Goal: Information Seeking & Learning: Learn about a topic

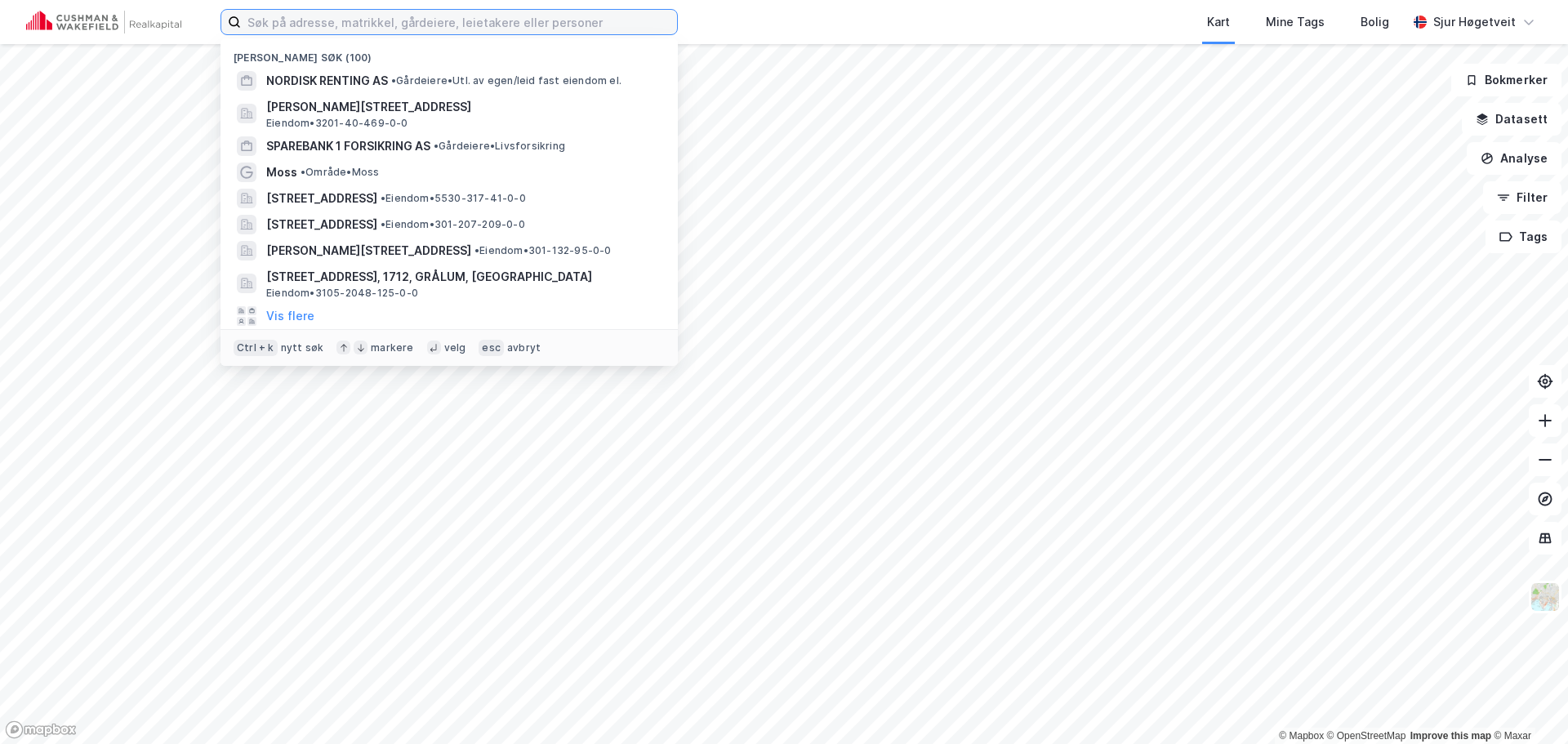
click at [557, 23] on input at bounding box center [458, 21] width 436 height 24
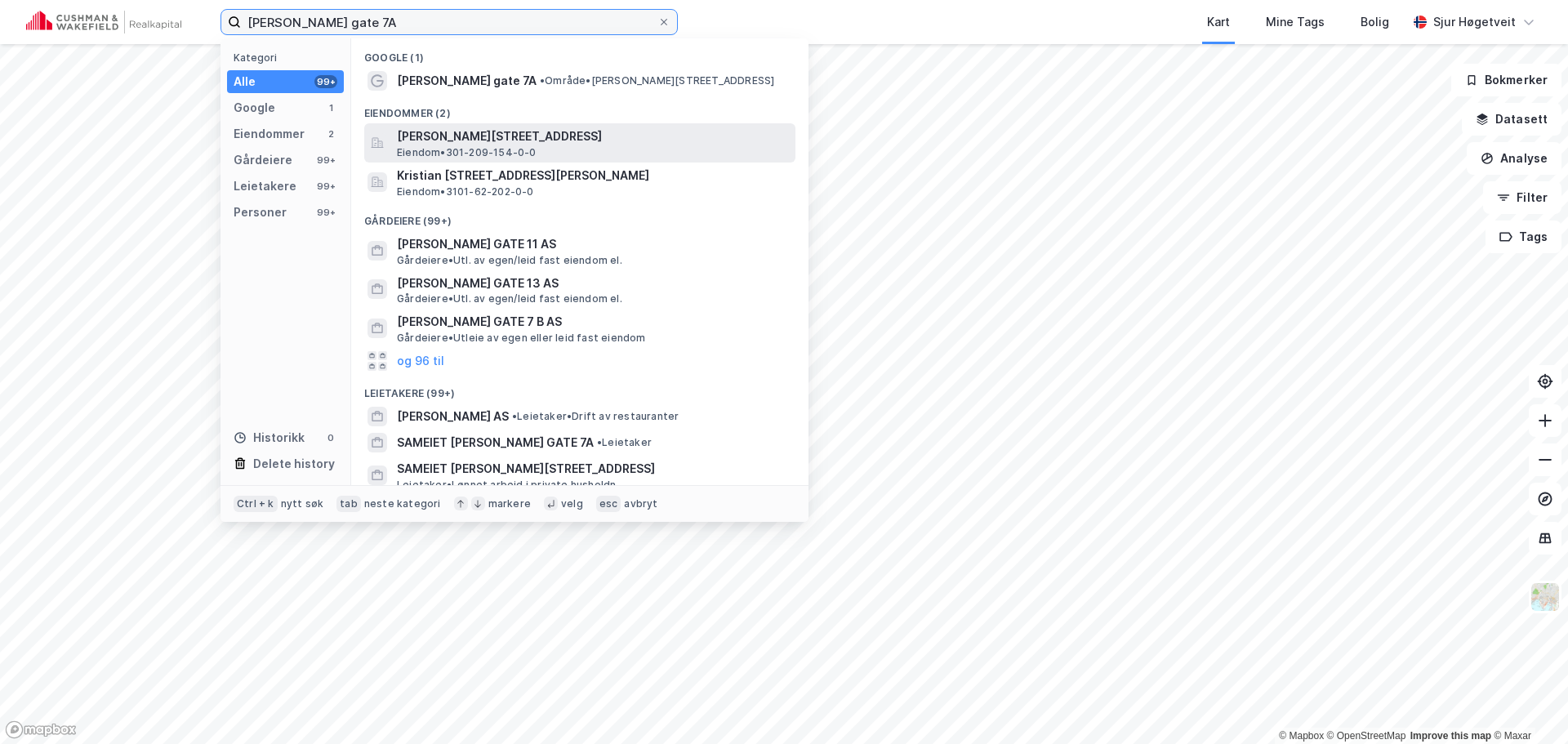
type input "[PERSON_NAME] gate 7A"
click at [598, 130] on span "[PERSON_NAME][STREET_ADDRESS]" at bounding box center [592, 136] width 392 height 20
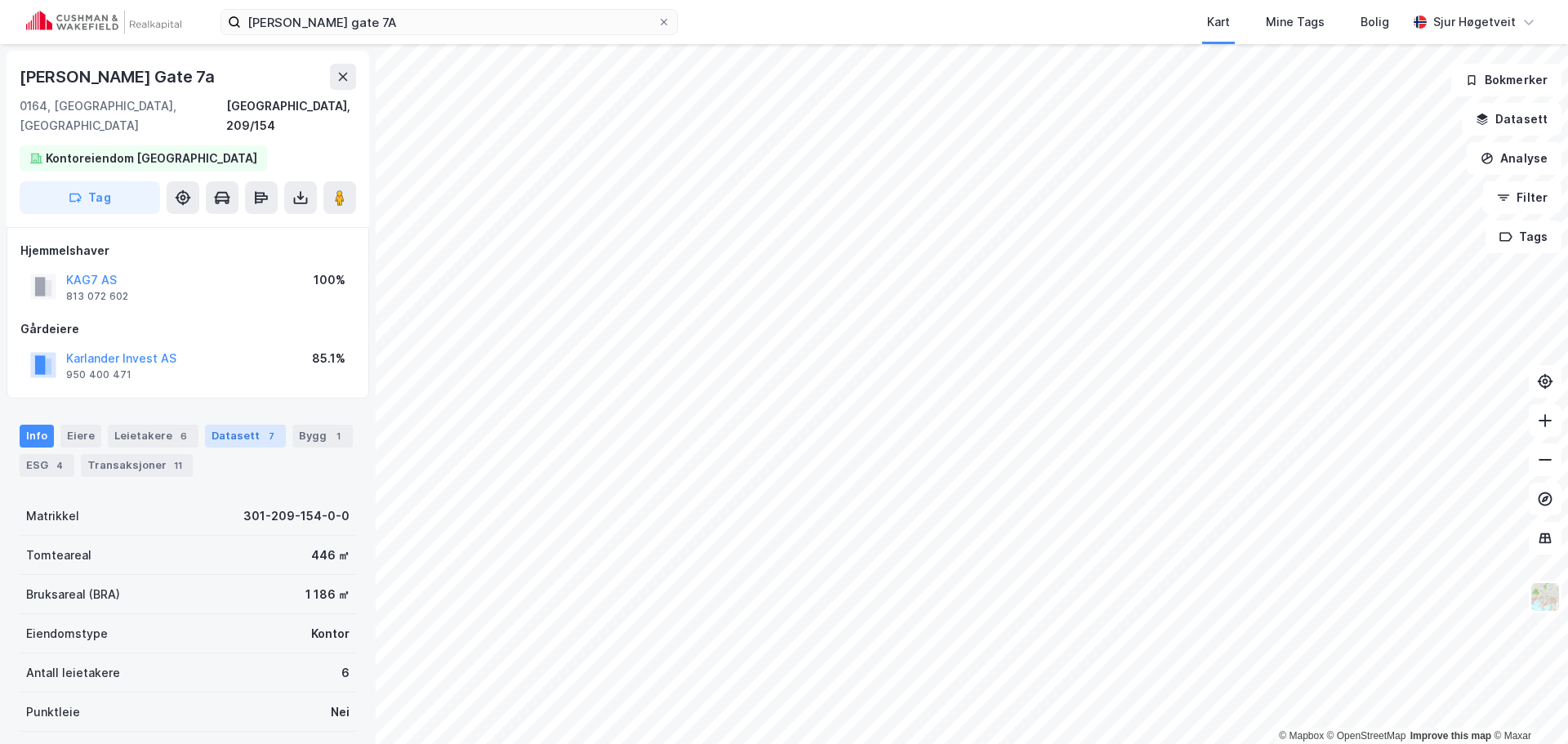
click at [247, 425] on div "Datasett 7" at bounding box center [245, 436] width 81 height 23
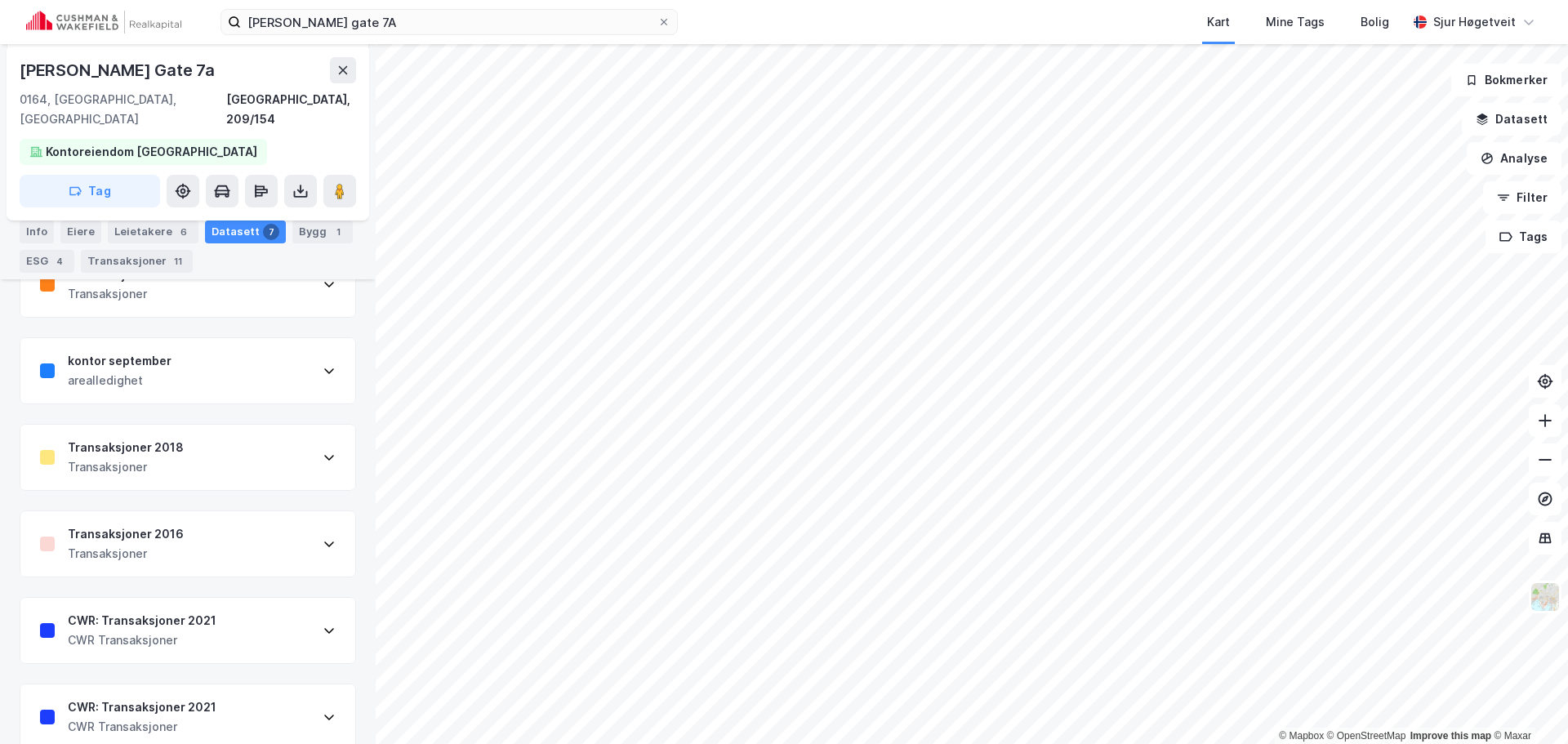
click at [257, 535] on div "Transaksjoner 2016 Transaksjoner" at bounding box center [187, 543] width 334 height 65
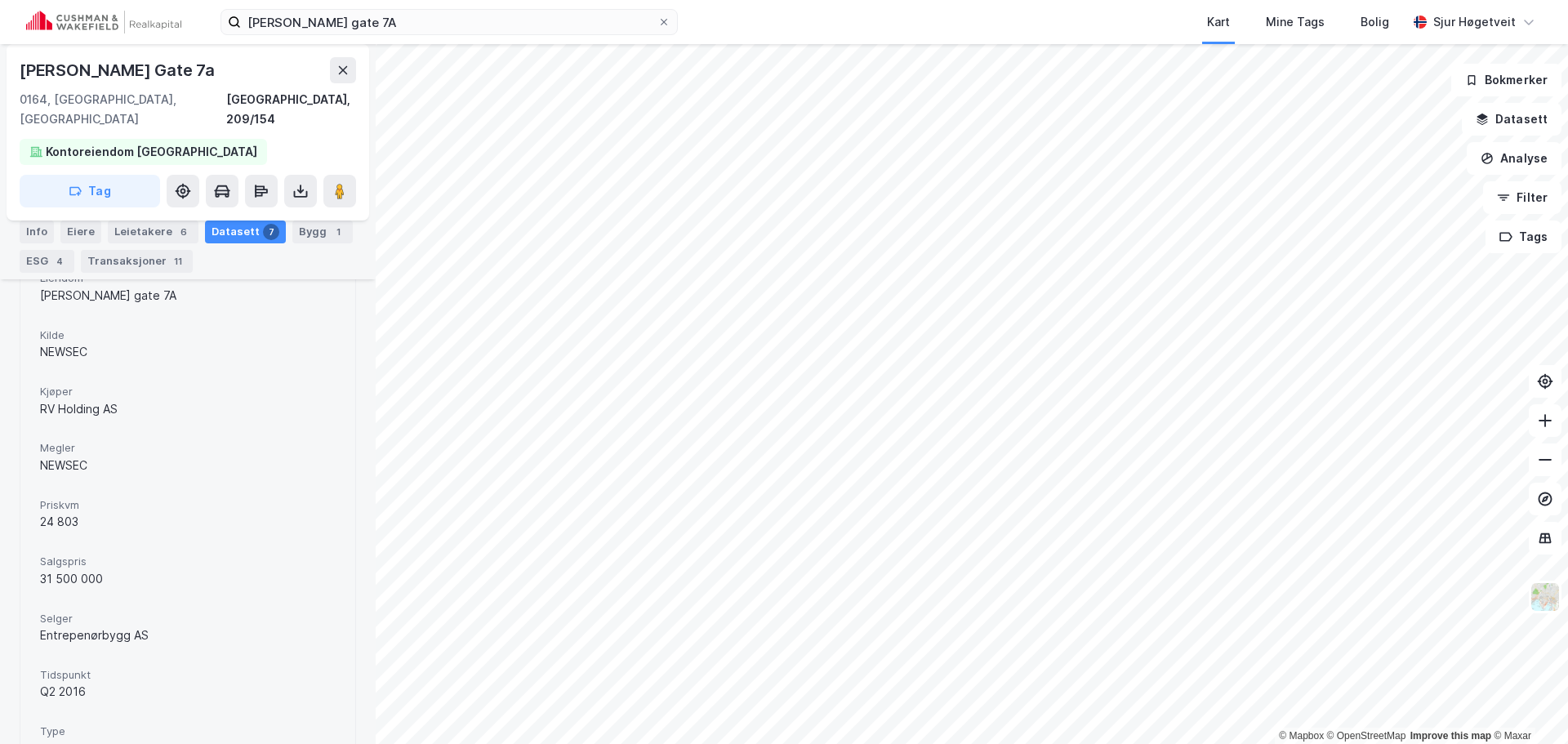
scroll to position [653, 0]
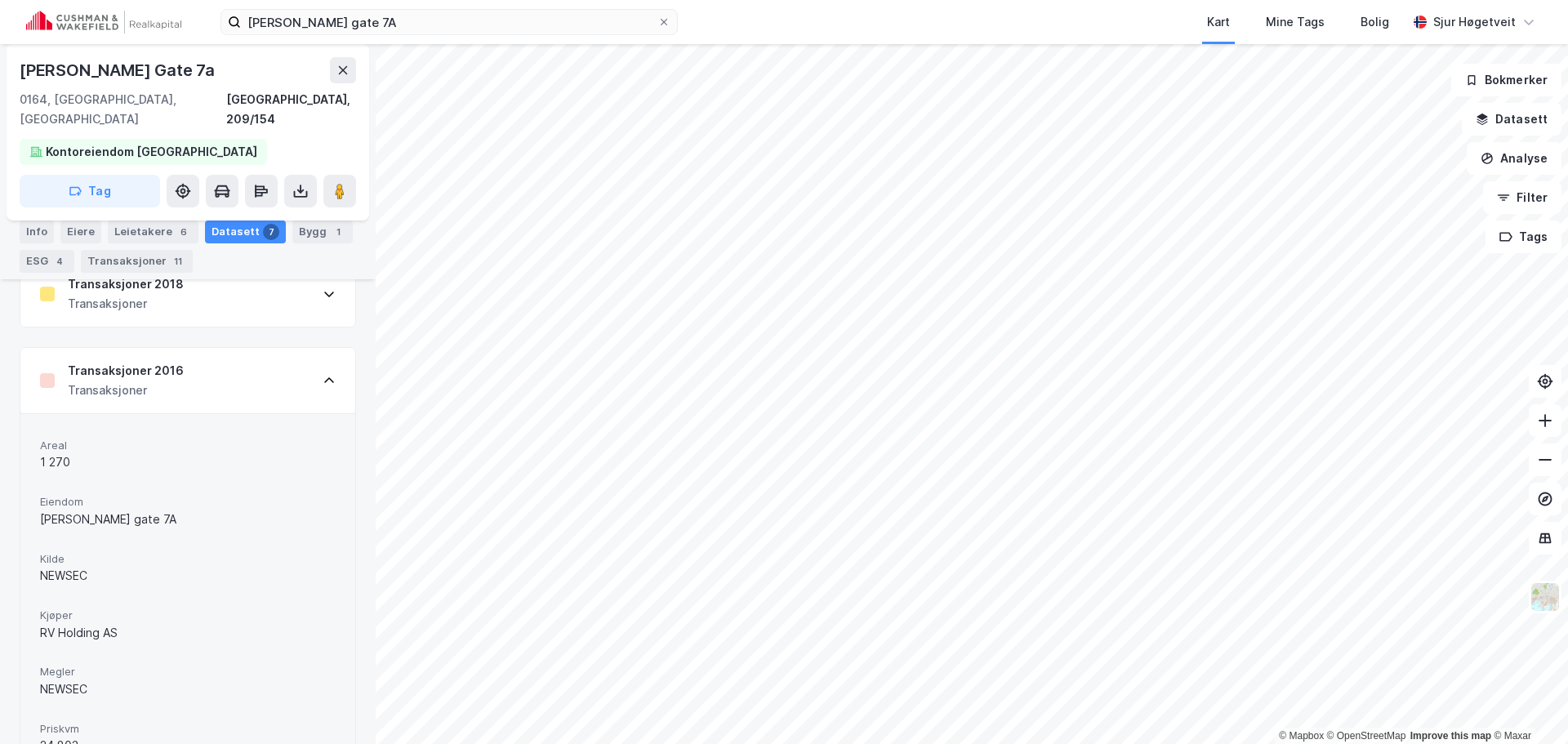
click at [275, 379] on div "Transaksjoner 2016 Transaksjoner" at bounding box center [187, 380] width 334 height 65
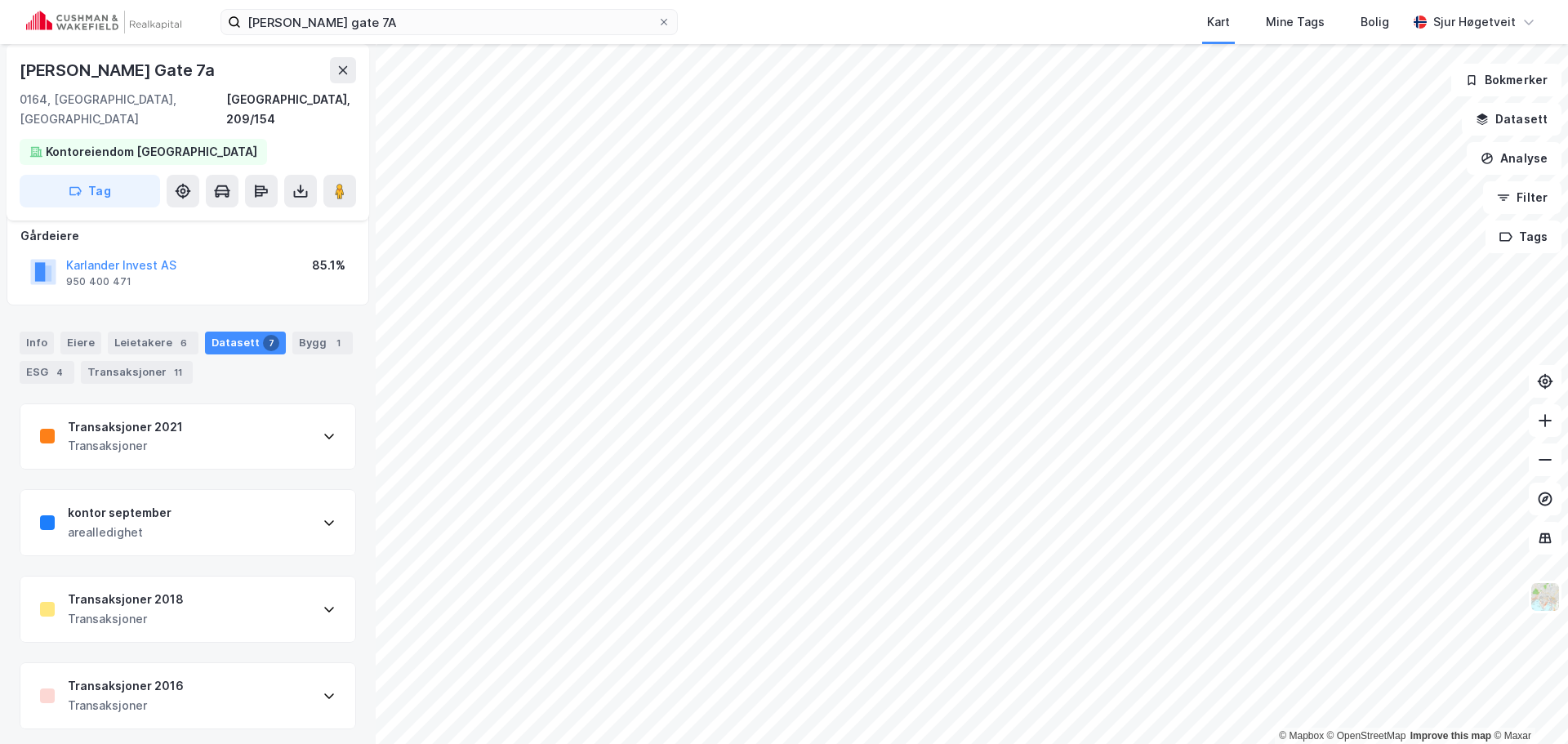
click at [281, 581] on div "Transaksjoner 2018 Transaksjoner" at bounding box center [187, 608] width 334 height 65
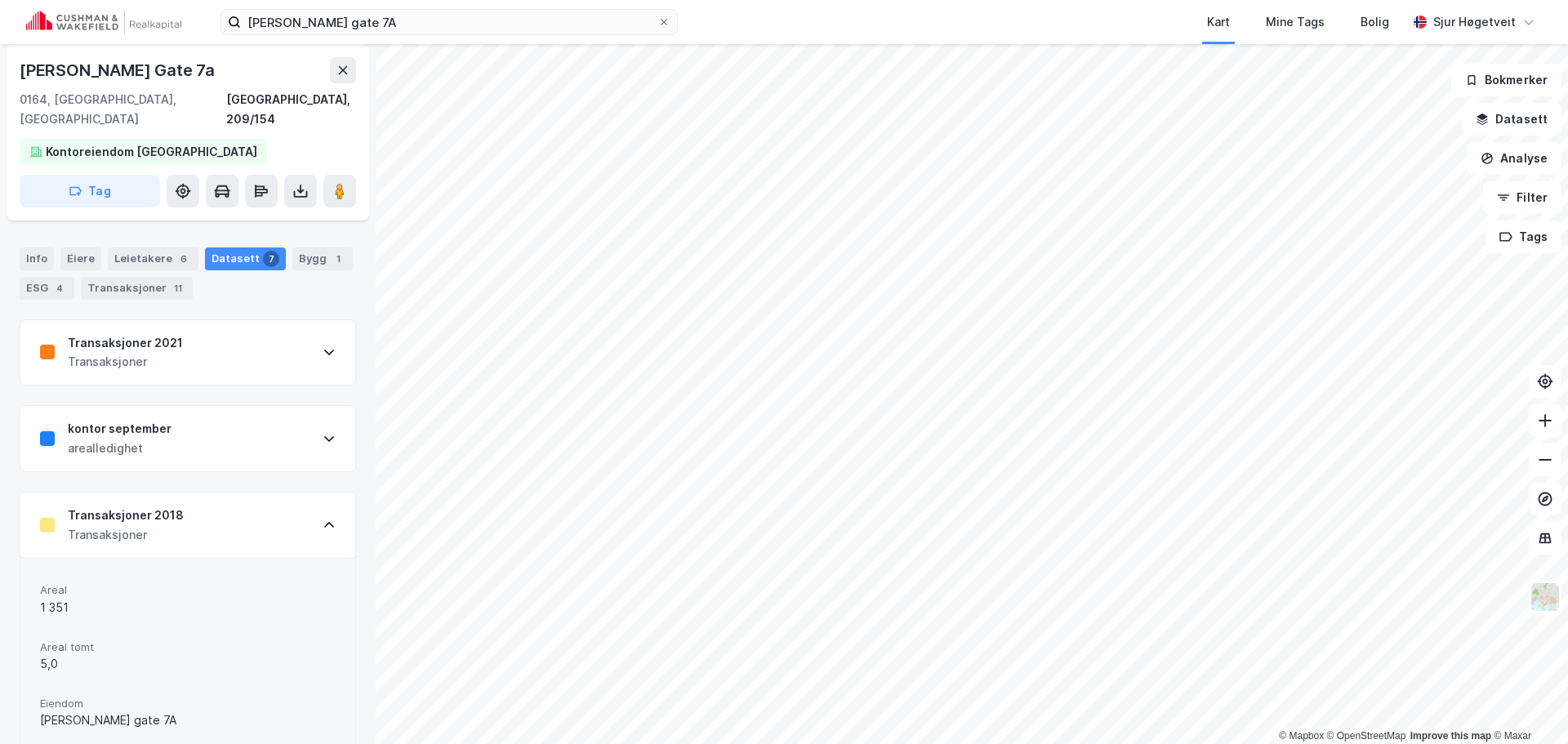
scroll to position [175, 0]
click at [285, 504] on div "Transaksjoner 2018 Transaksjoner" at bounding box center [187, 527] width 334 height 65
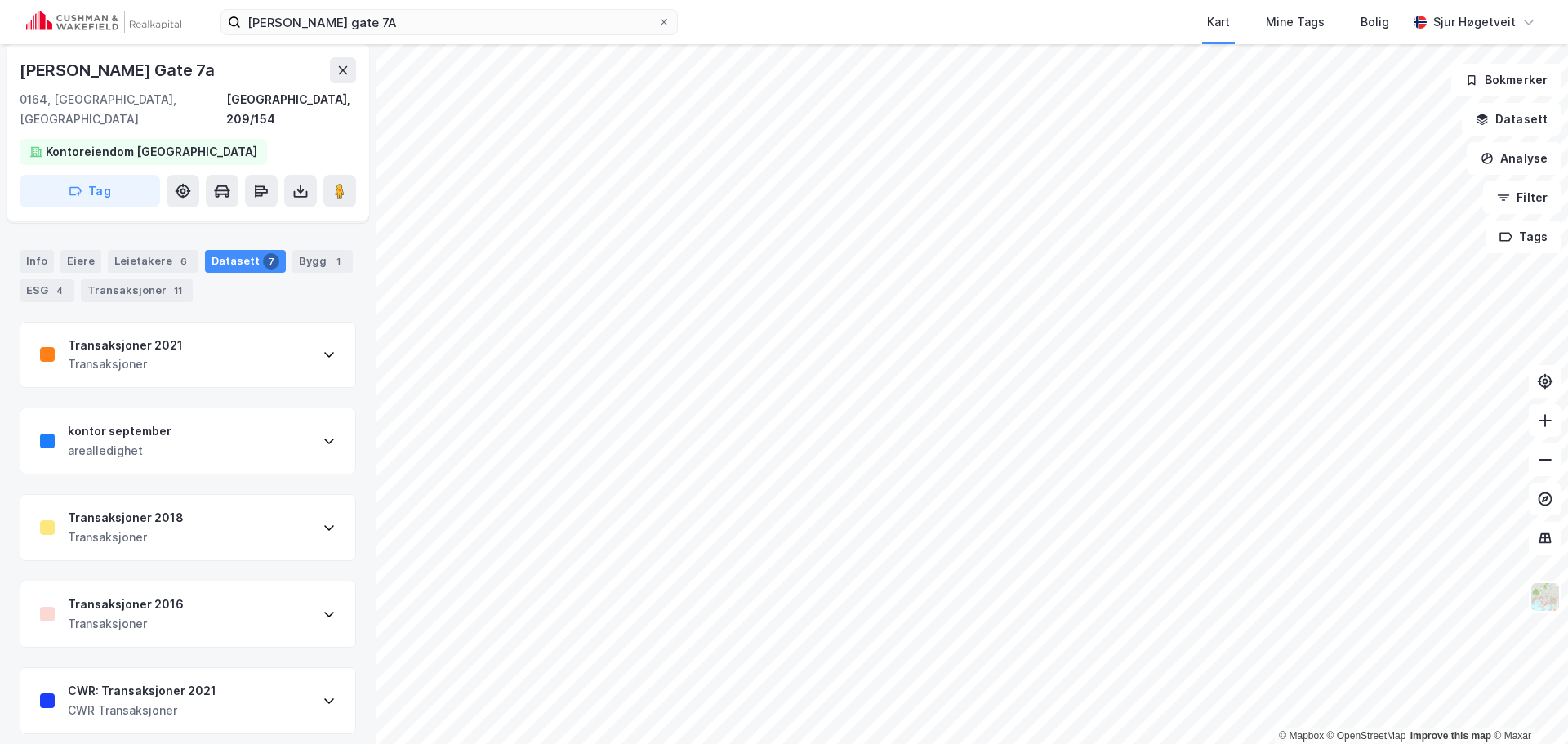
click at [246, 333] on div "Transaksjoner 2021 Transaksjoner" at bounding box center [187, 355] width 334 height 65
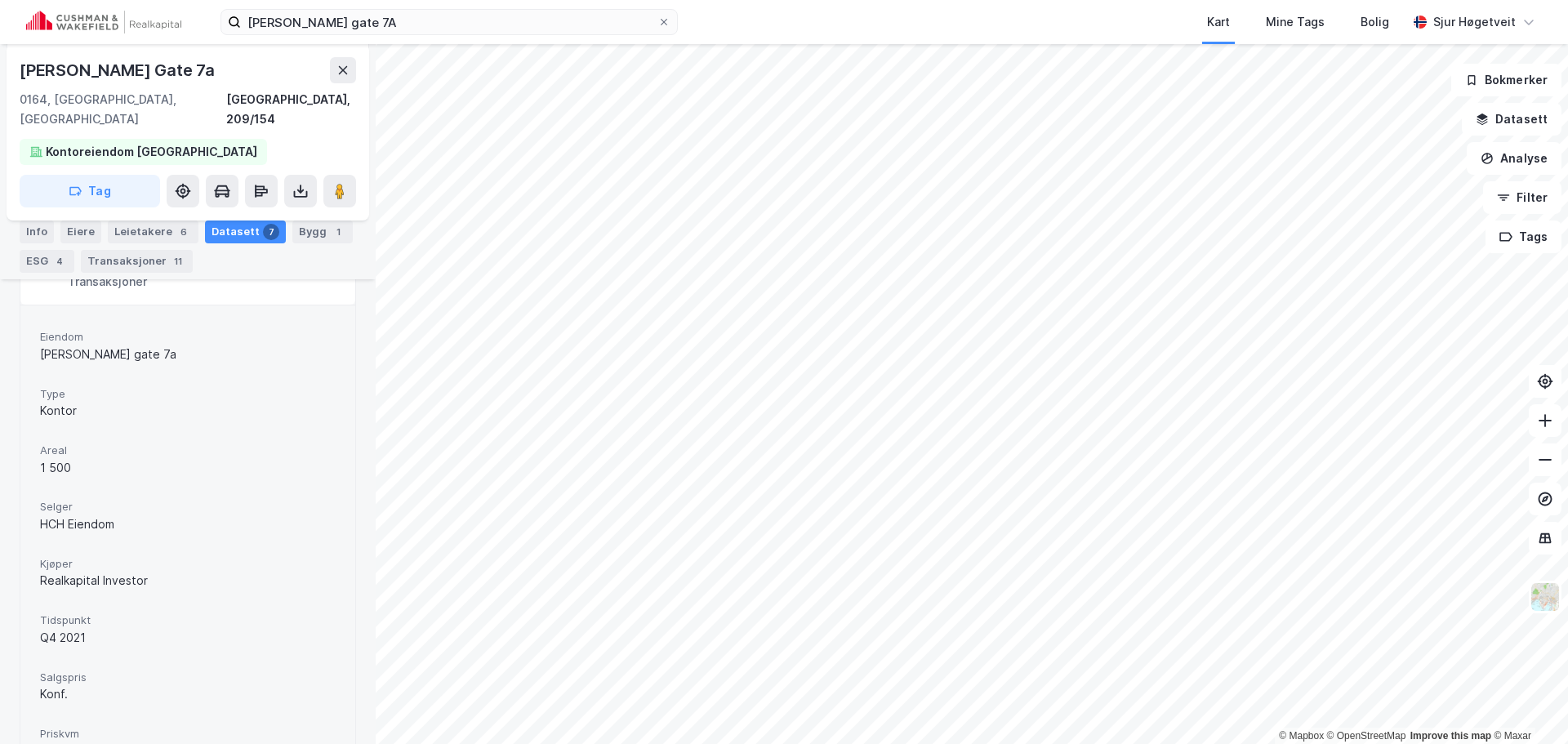
scroll to position [420, 0]
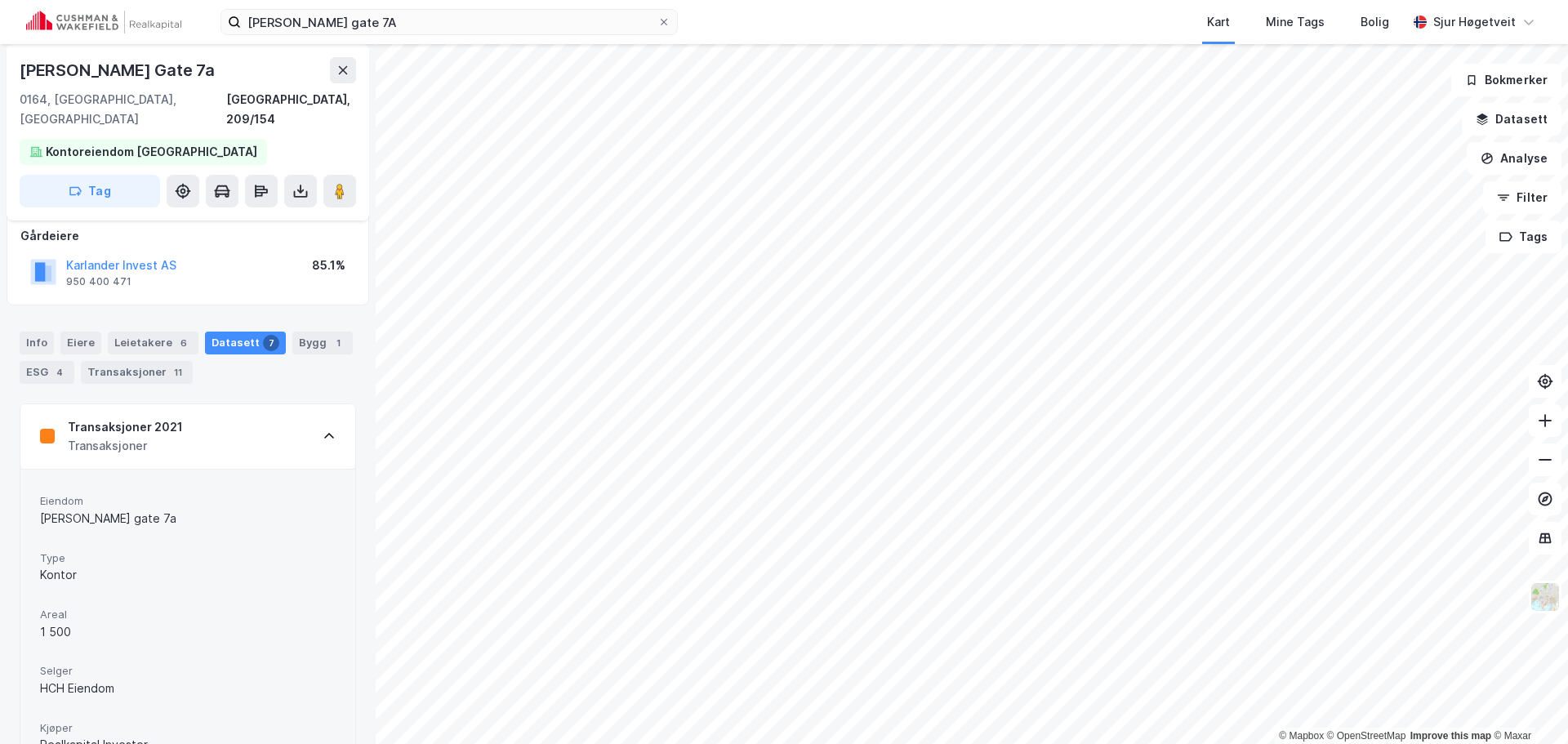
click at [252, 413] on div "Transaksjoner 2021 Transaksjoner" at bounding box center [187, 436] width 334 height 65
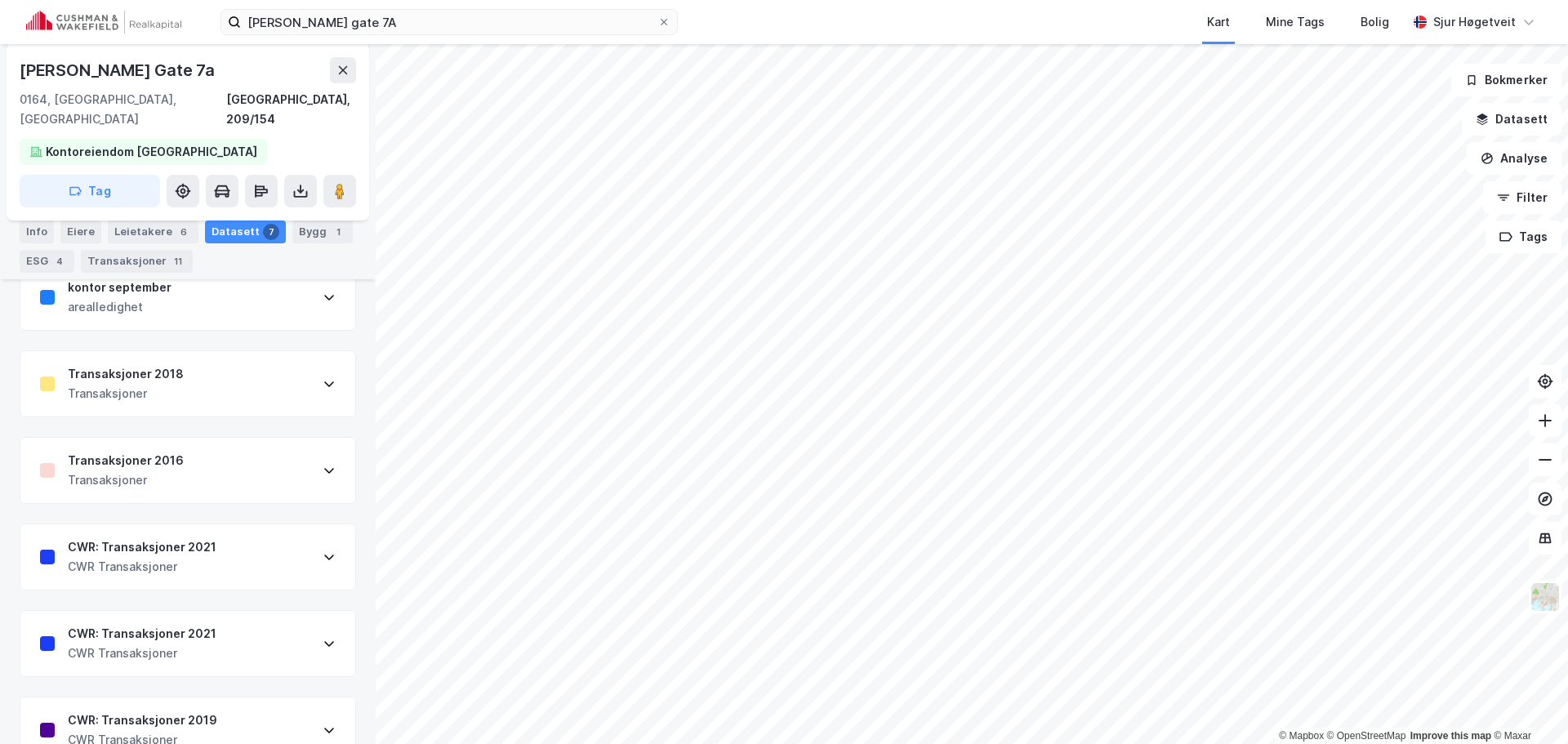
scroll to position [338, 0]
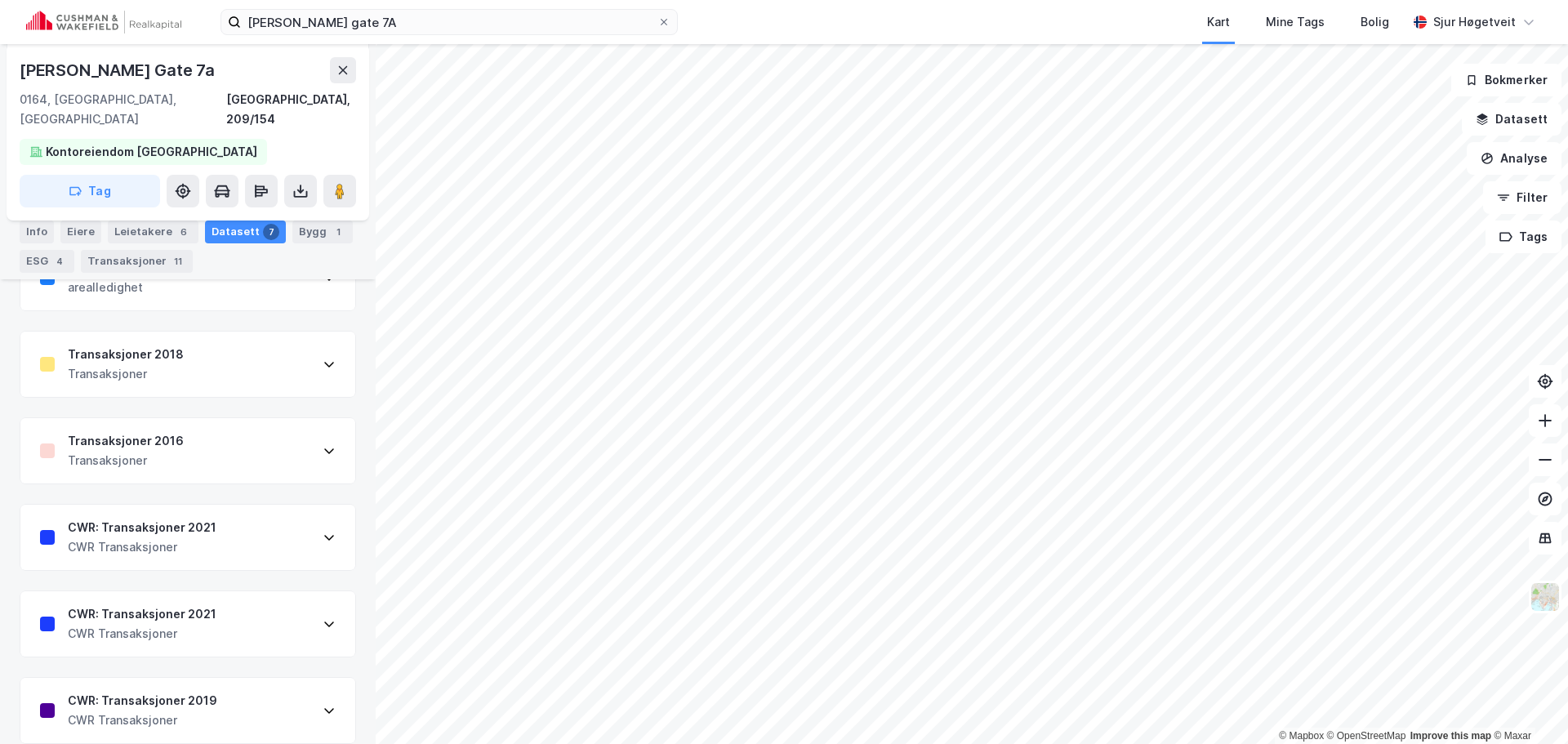
click at [210, 691] on div "CWR: Transaksjoner 2019" at bounding box center [143, 701] width 150 height 20
click at [237, 525] on div "CWR: Transaksjoner 2021 CWR Transaksjoner" at bounding box center [187, 537] width 334 height 65
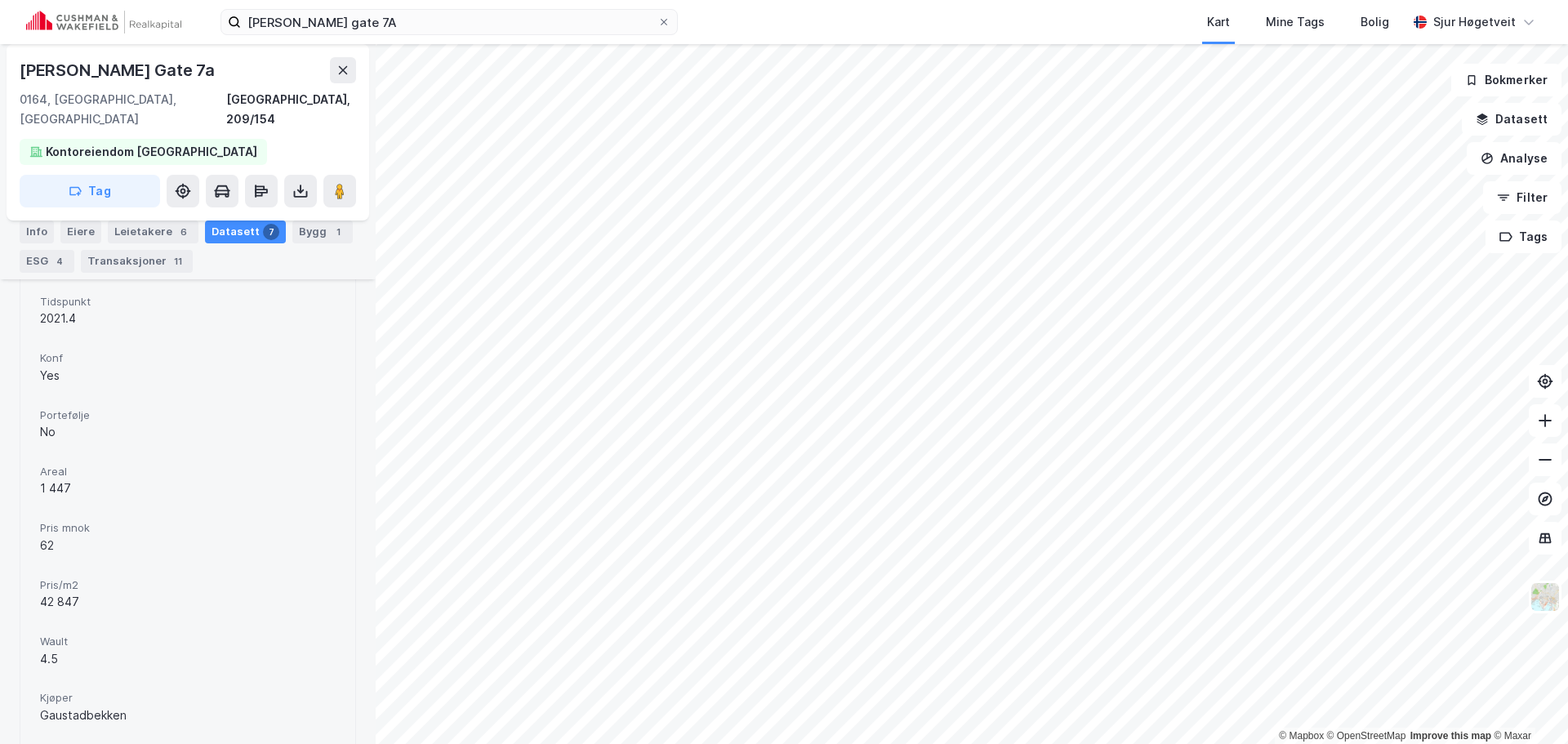
scroll to position [910, 0]
